Goal: Navigation & Orientation: Find specific page/section

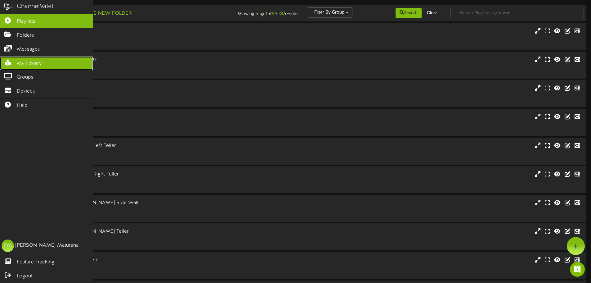
click at [18, 65] on span "My Library" at bounding box center [29, 63] width 25 height 7
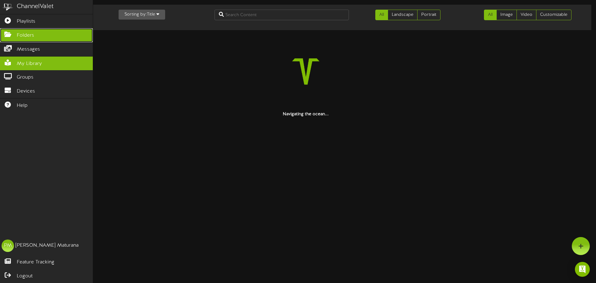
click at [25, 34] on span "Folders" at bounding box center [25, 35] width 17 height 7
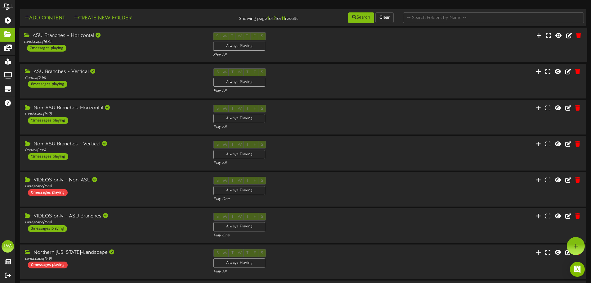
click at [146, 34] on div "ASU Branches - Horizontal" at bounding box center [114, 35] width 180 height 7
